Goal: Register for event/course

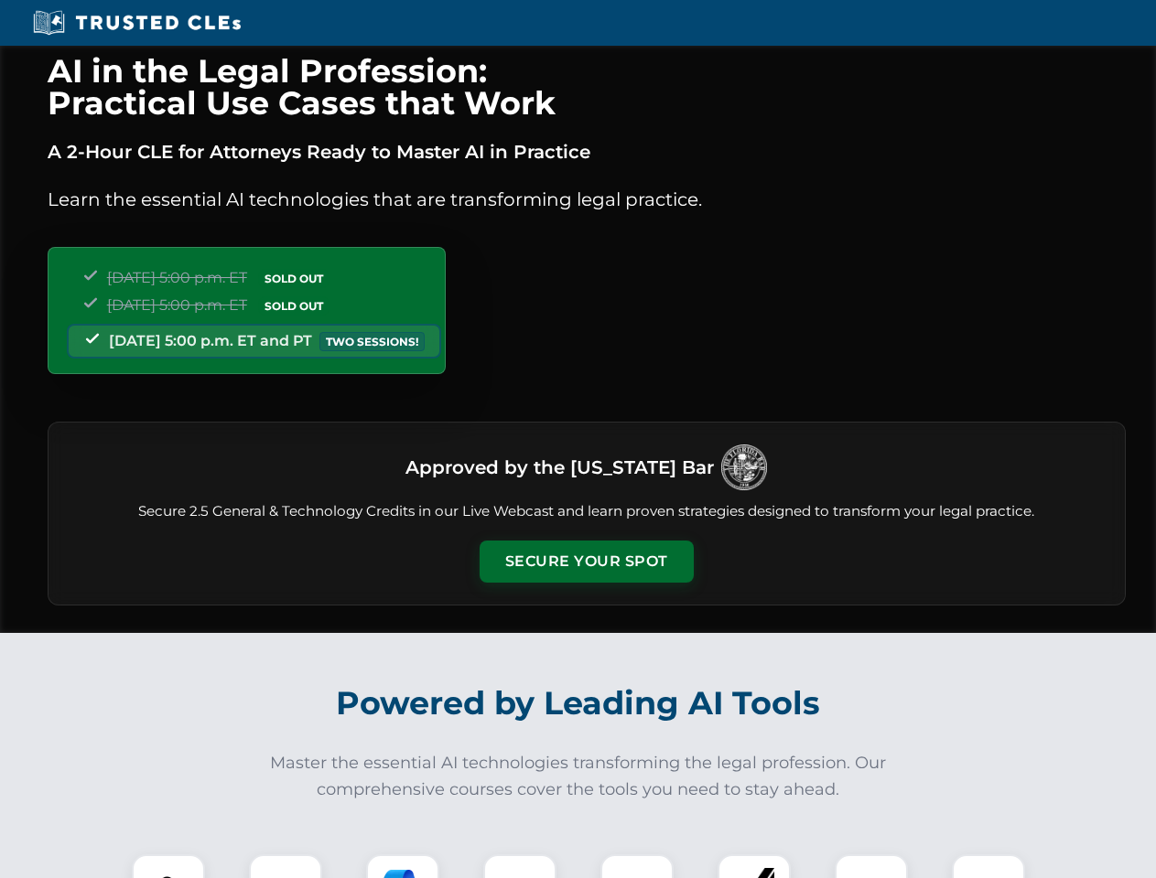
click at [586, 562] on button "Secure Your Spot" at bounding box center [586, 562] width 214 height 42
click at [168, 866] on img at bounding box center [168, 891] width 53 height 53
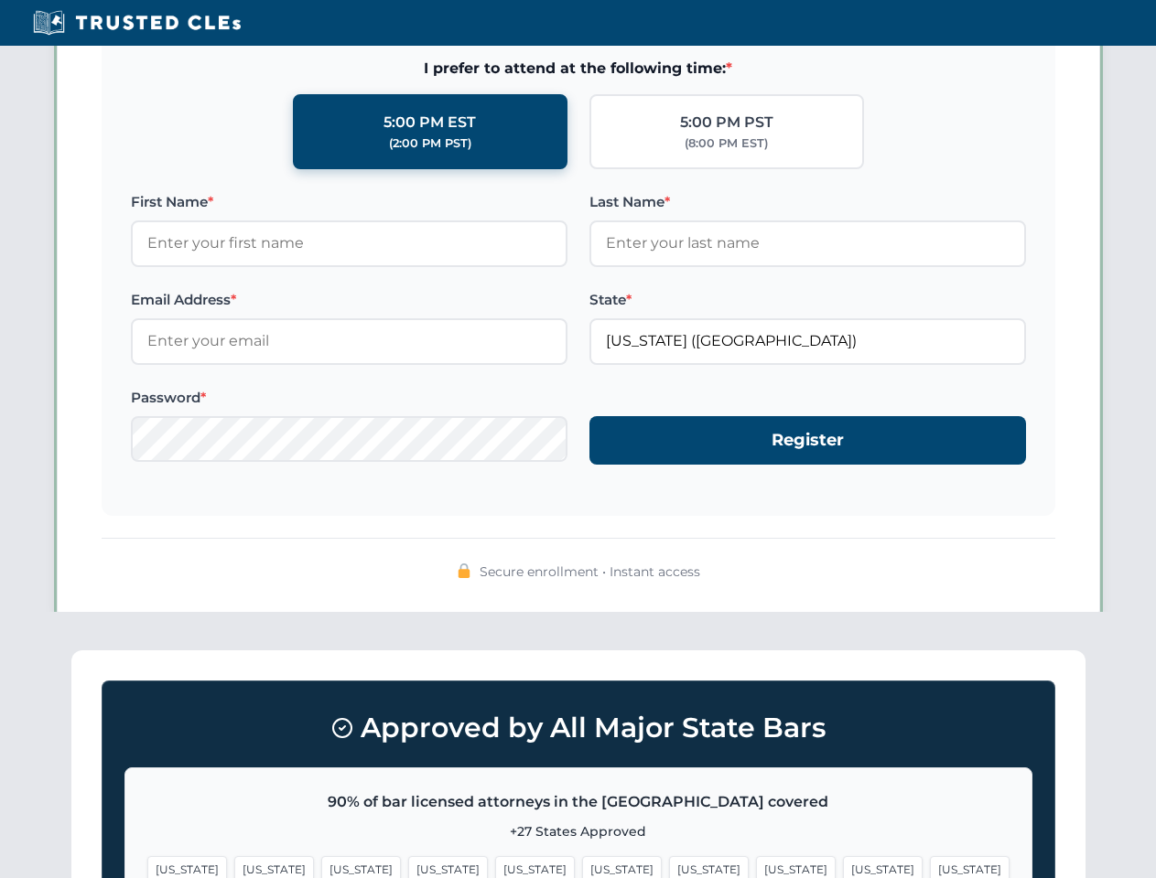
click at [669, 866] on span "[US_STATE]" at bounding box center [709, 869] width 80 height 27
click at [843, 866] on span "[US_STATE]" at bounding box center [883, 869] width 80 height 27
